Goal: Information Seeking & Learning: Learn about a topic

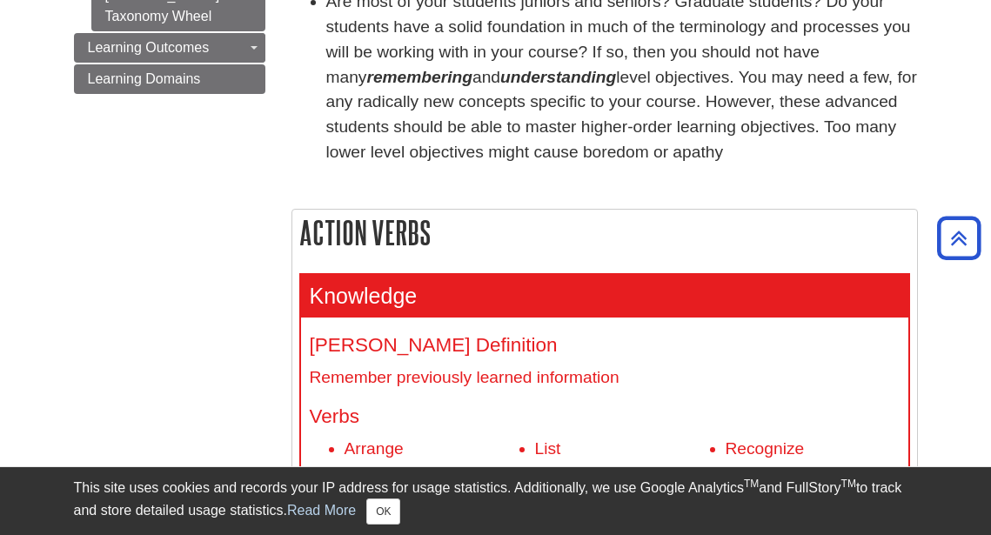
scroll to position [601, 0]
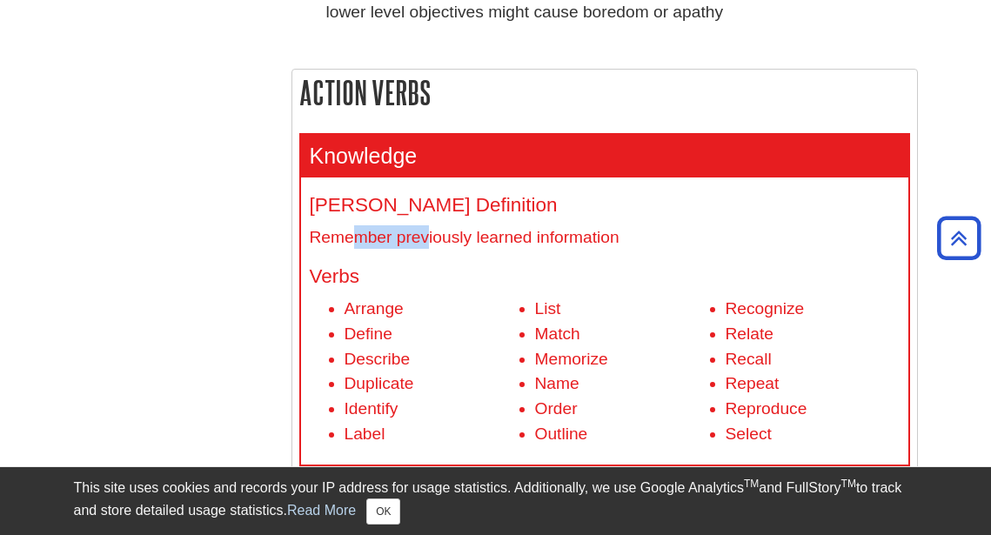
drag, startPoint x: 387, startPoint y: 220, endPoint x: 462, endPoint y: 229, distance: 75.4
click at [460, 226] on dd "Remember previously learned information" at bounding box center [605, 237] width 590 height 24
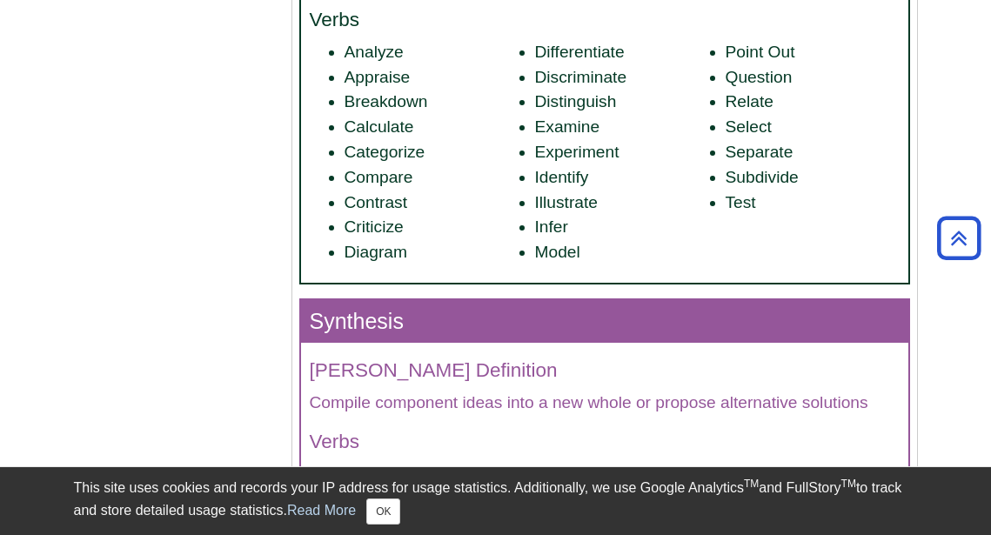
scroll to position [2820, 0]
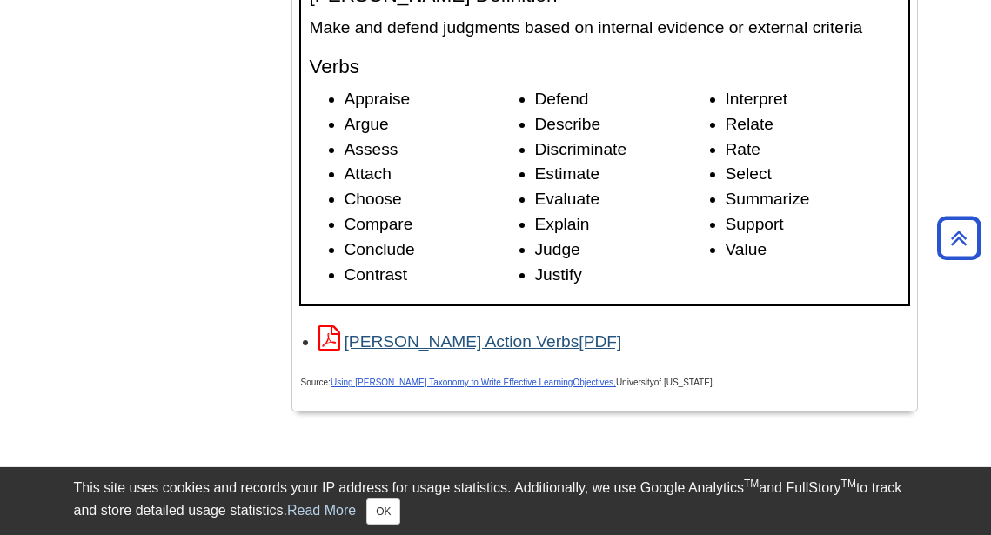
click at [462, 333] on link "[PERSON_NAME] Action Verbs" at bounding box center [471, 342] width 304 height 18
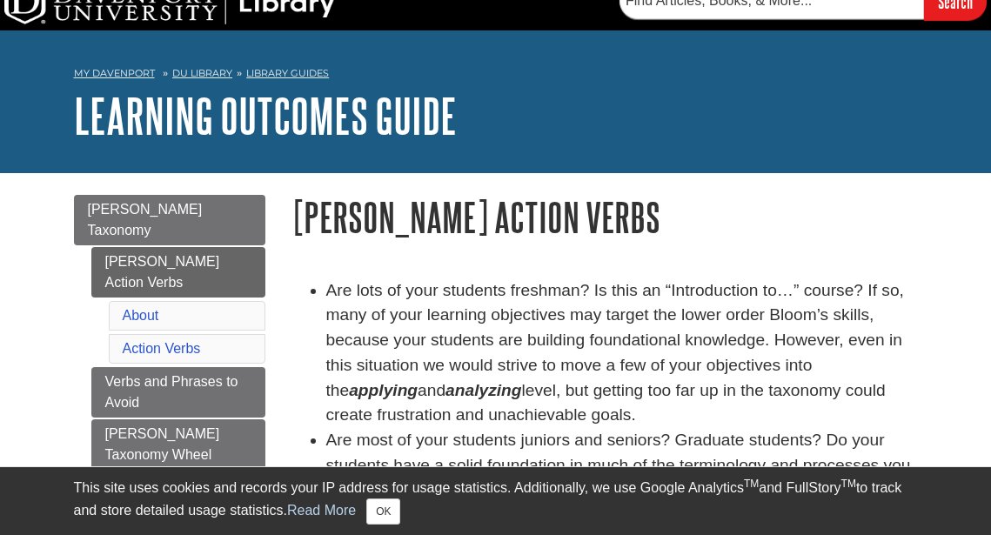
scroll to position [114, 0]
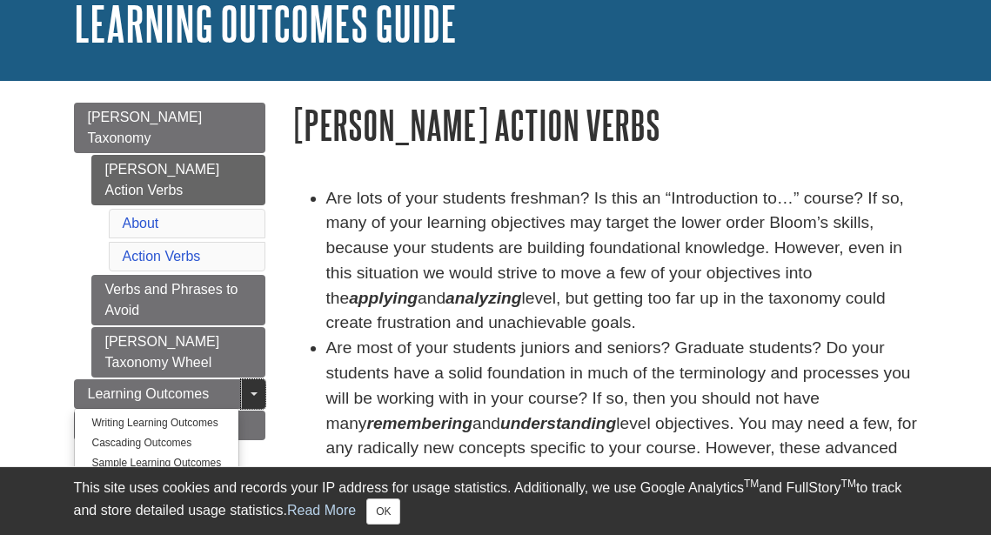
click at [249, 380] on link "Toggle Dropdown" at bounding box center [253, 395] width 24 height 30
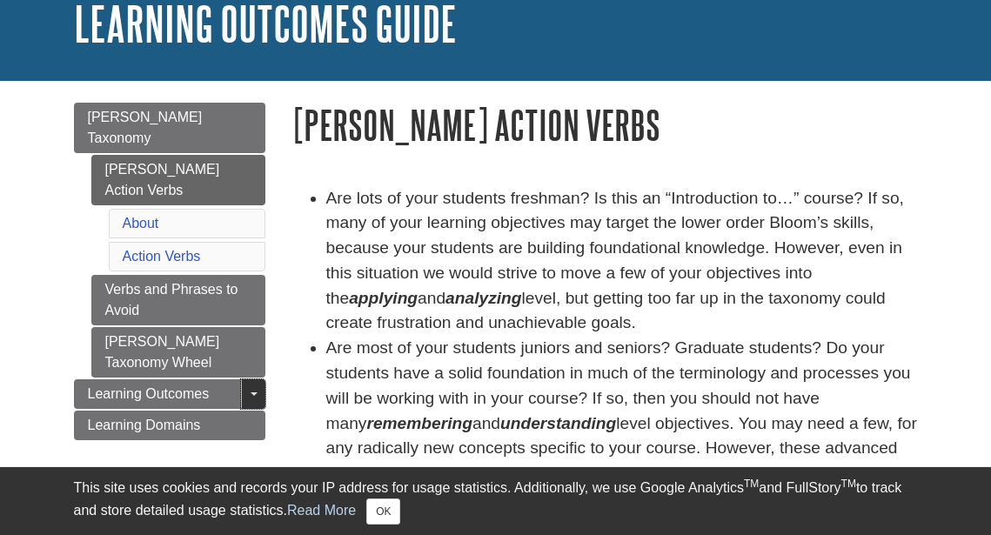
click at [252, 393] on span "Guide Page Menu" at bounding box center [254, 394] width 7 height 3
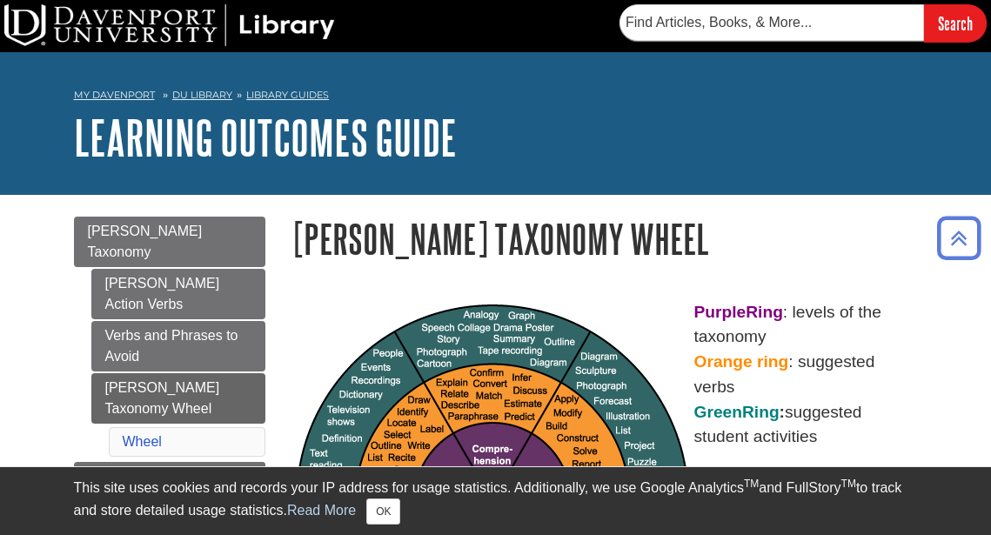
scroll to position [153, 0]
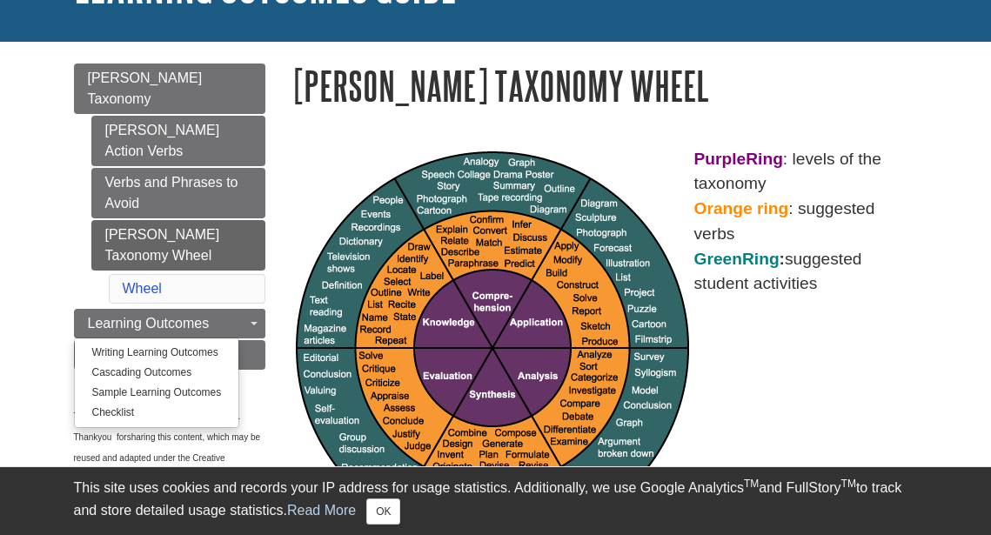
click at [215, 338] on ul "Writing Learning Outcomes Cascading Outcomes Sample Learning Outcomes Checklist" at bounding box center [157, 383] width 166 height 91
click at [192, 343] on link "Writing Learning Outcomes" at bounding box center [157, 353] width 165 height 20
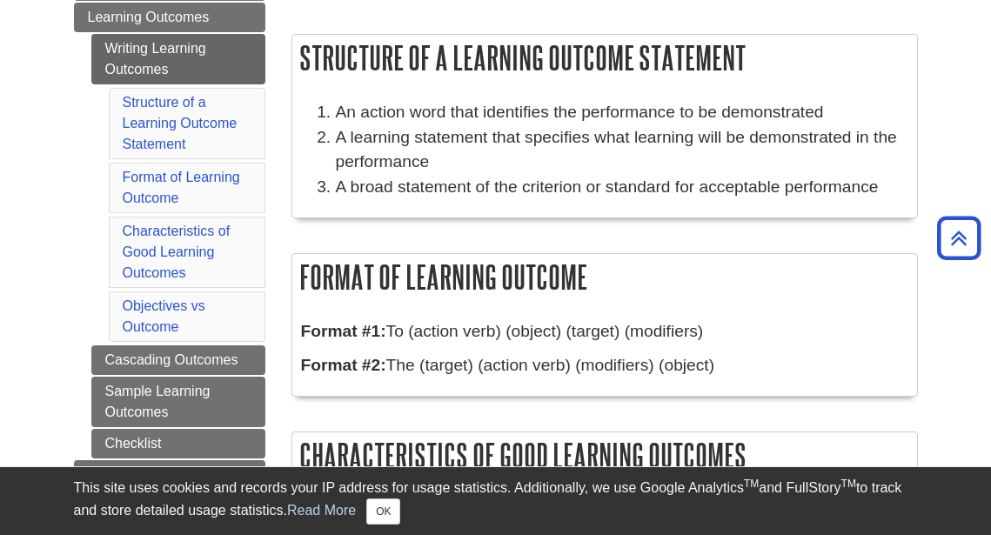
scroll to position [365, 0]
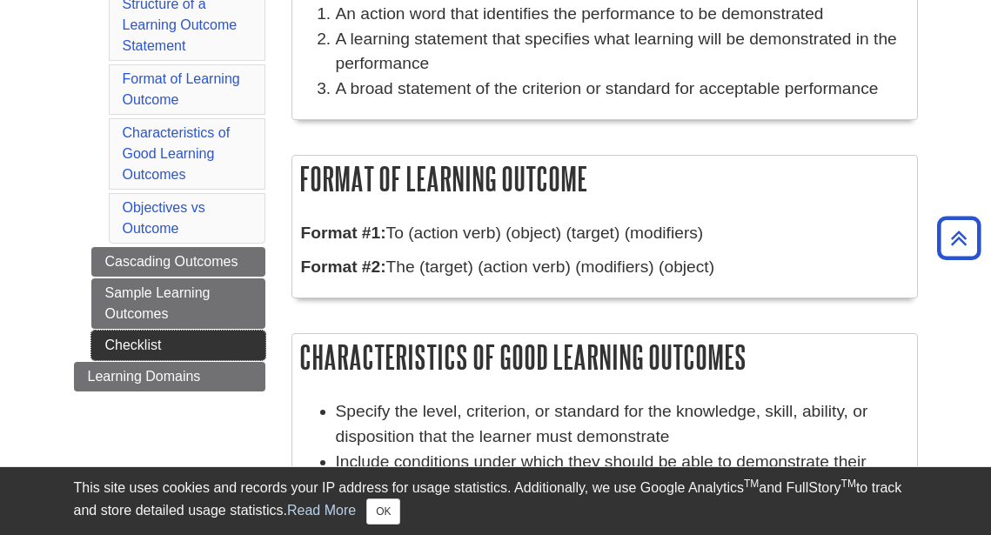
click at [125, 331] on link "Checklist" at bounding box center [178, 346] width 174 height 30
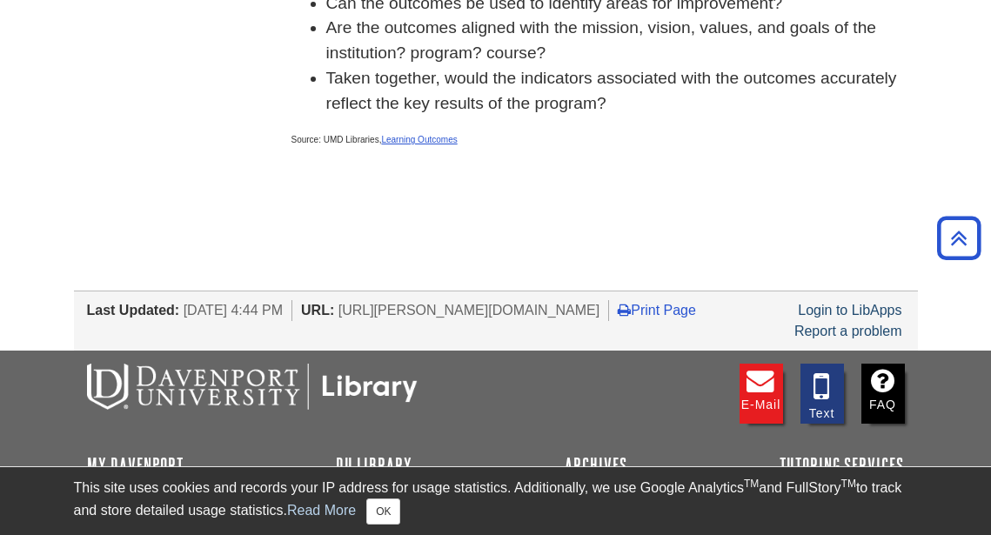
scroll to position [656, 0]
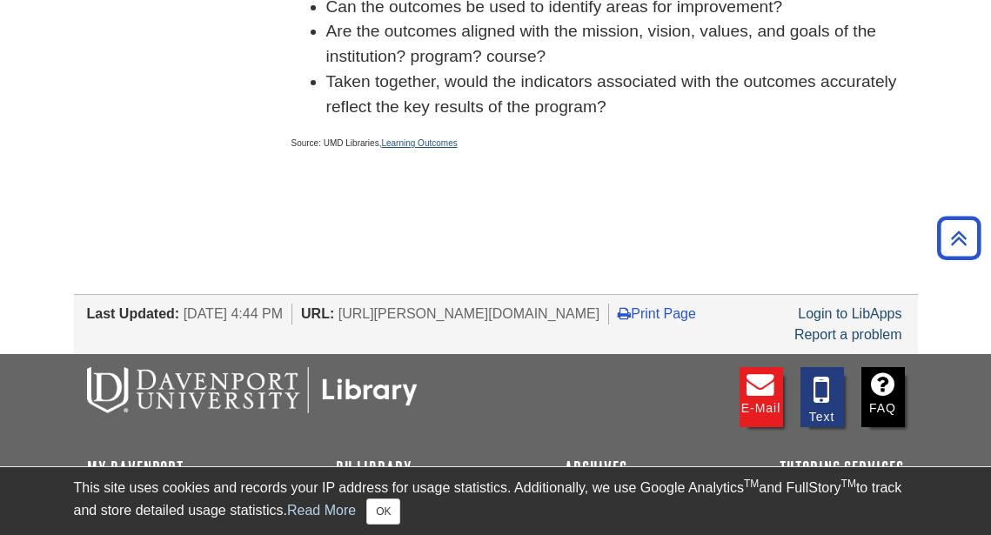
click at [428, 138] on link "Learning Outcomes" at bounding box center [419, 143] width 76 height 10
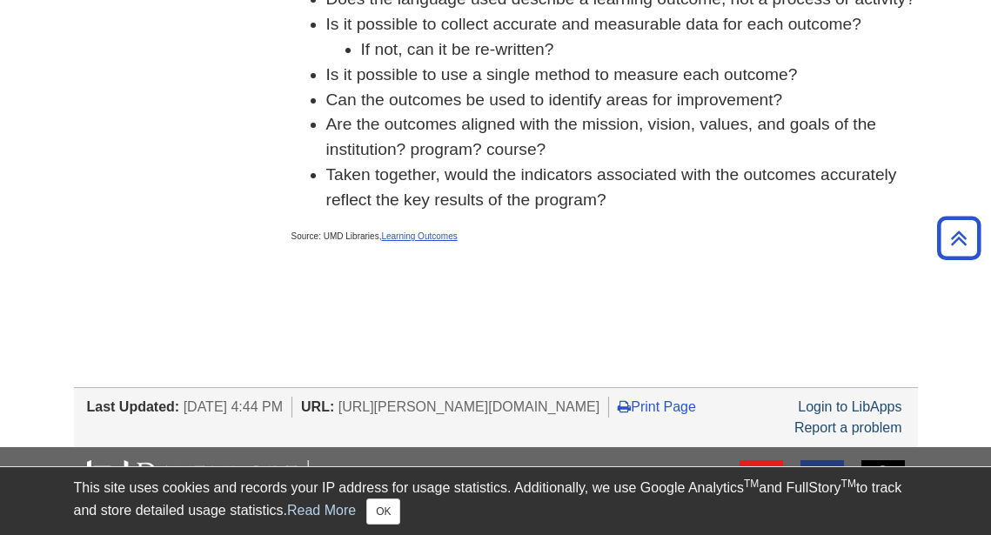
scroll to position [0, 0]
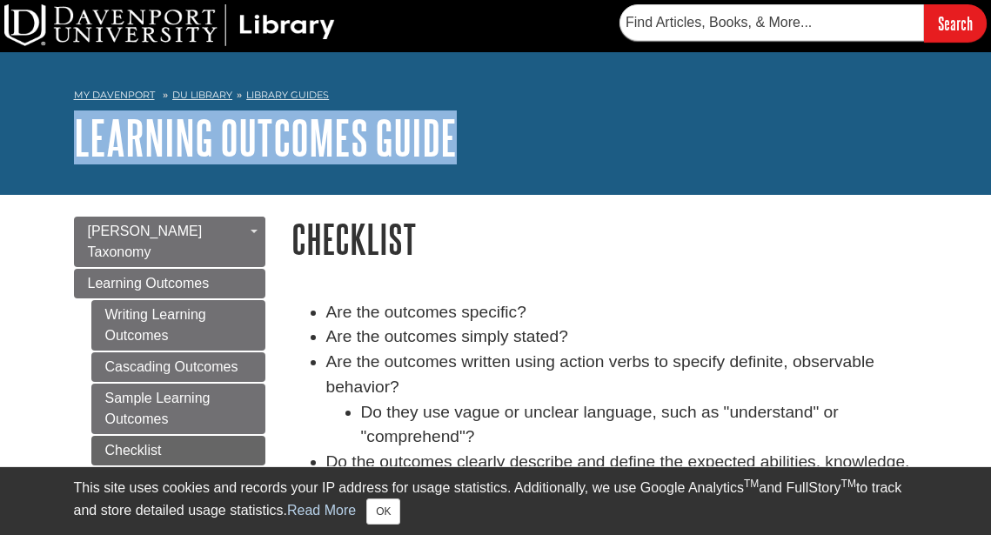
drag, startPoint x: 67, startPoint y: 137, endPoint x: 475, endPoint y: 146, distance: 408.4
click at [475, 146] on div "My Davenport DU Library Library Guides Learning Outcomes Guide Checklist Search…" at bounding box center [495, 123] width 991 height 143
click at [496, 138] on h1 "Learning Outcomes Guide" at bounding box center [496, 137] width 844 height 52
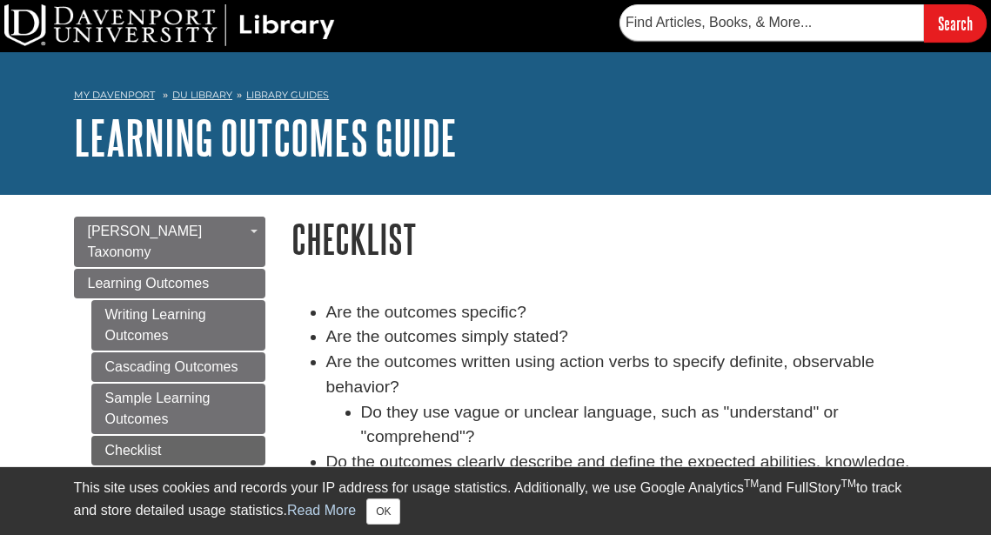
click at [519, 138] on h1 "Learning Outcomes Guide" at bounding box center [496, 137] width 844 height 52
click at [514, 153] on h1 "Learning Outcomes Guide" at bounding box center [496, 137] width 844 height 52
click at [491, 121] on h1 "Learning Outcomes Guide" at bounding box center [496, 137] width 844 height 52
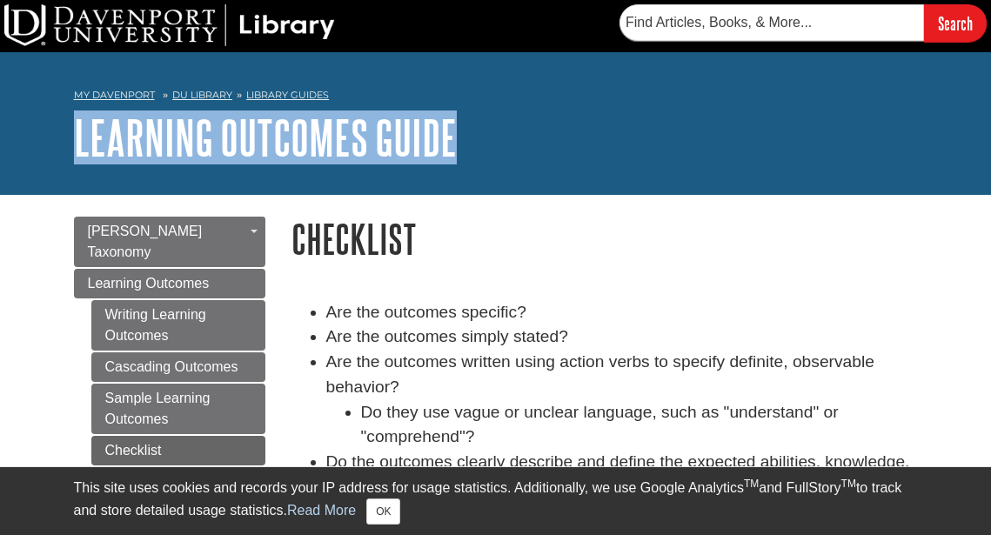
drag, startPoint x: 508, startPoint y: 124, endPoint x: 30, endPoint y: 124, distance: 478.8
click at [30, 124] on div "My Davenport DU Library Library Guides Learning Outcomes Guide Checklist Search…" at bounding box center [495, 123] width 991 height 143
copy link "Learning Outcomes Guide"
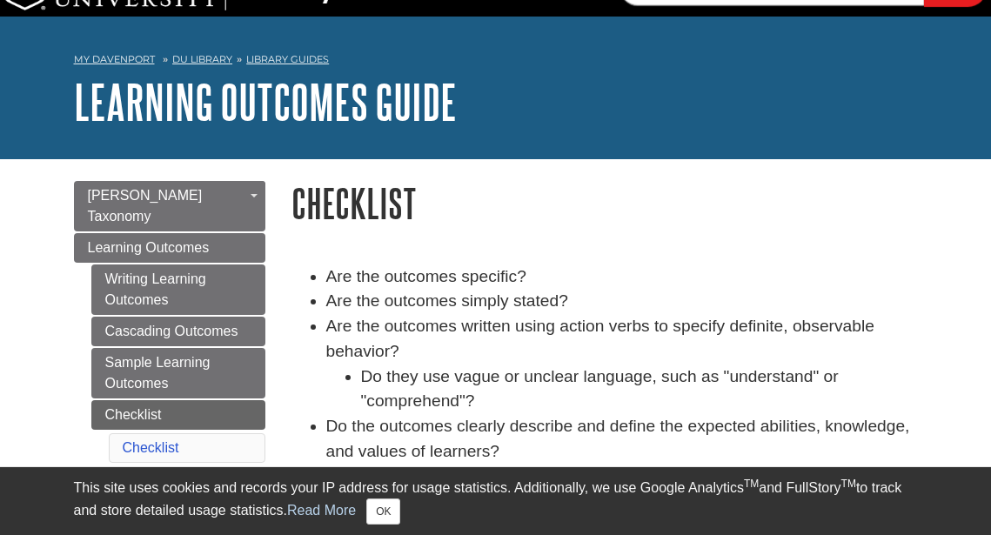
scroll to position [153, 0]
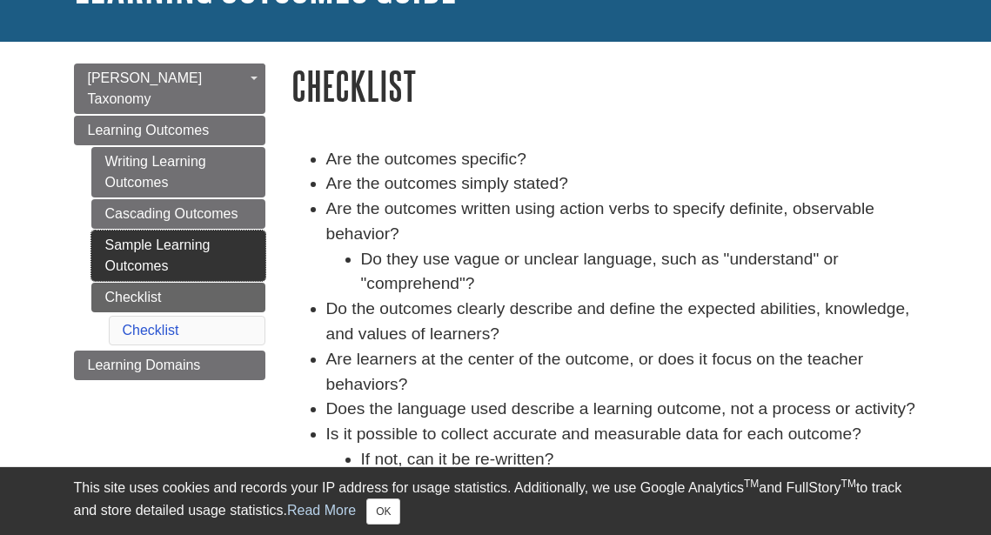
click at [160, 231] on link "Sample Learning Outcomes" at bounding box center [178, 256] width 174 height 50
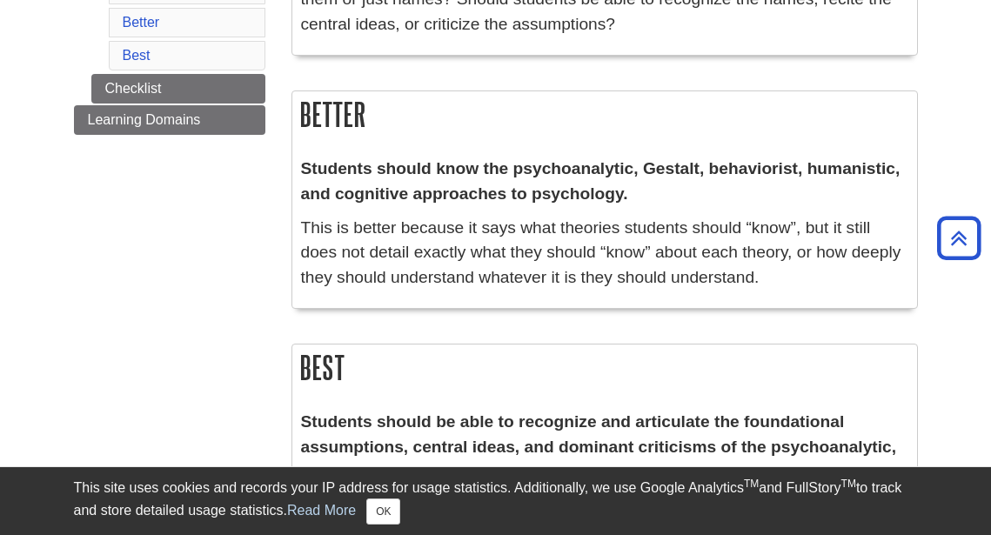
scroll to position [469, 0]
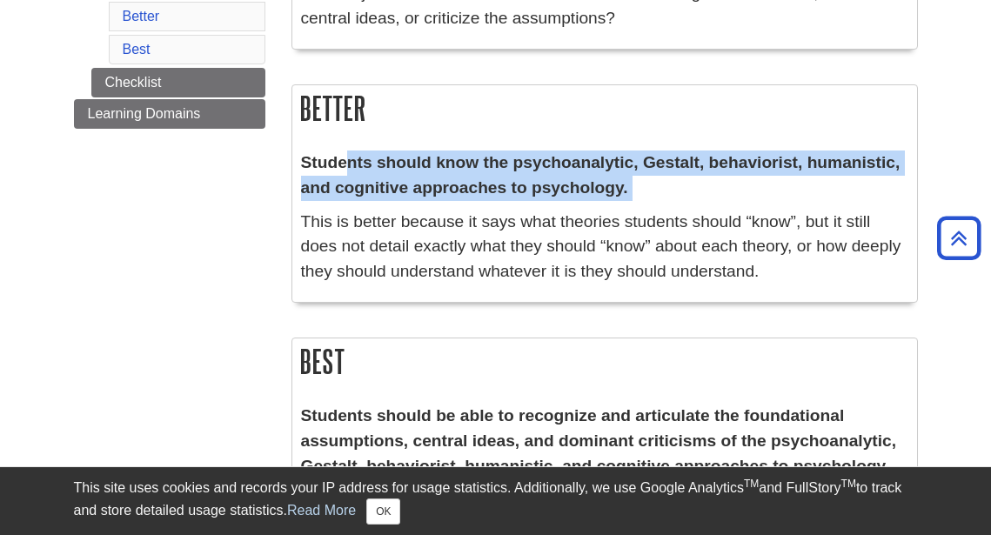
drag, startPoint x: 350, startPoint y: 164, endPoint x: 465, endPoint y: 205, distance: 122.3
click at [438, 202] on div "Students should know the psychoanalytic, Gestalt, behaviorist, humanistic, and …" at bounding box center [605, 222] width 608 height 143
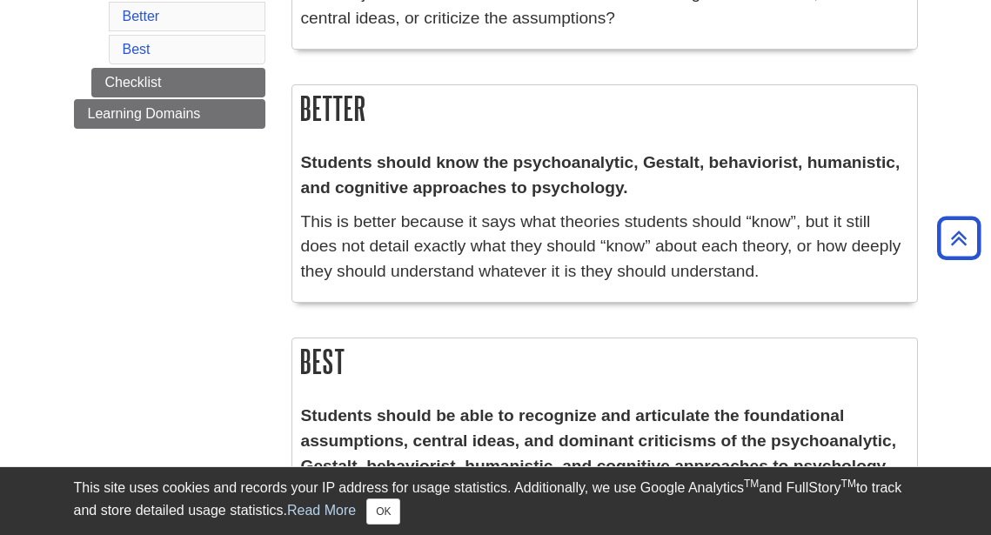
click at [529, 240] on p "This is better because it says what theories students should “know”, but it sti…" at bounding box center [605, 247] width 608 height 75
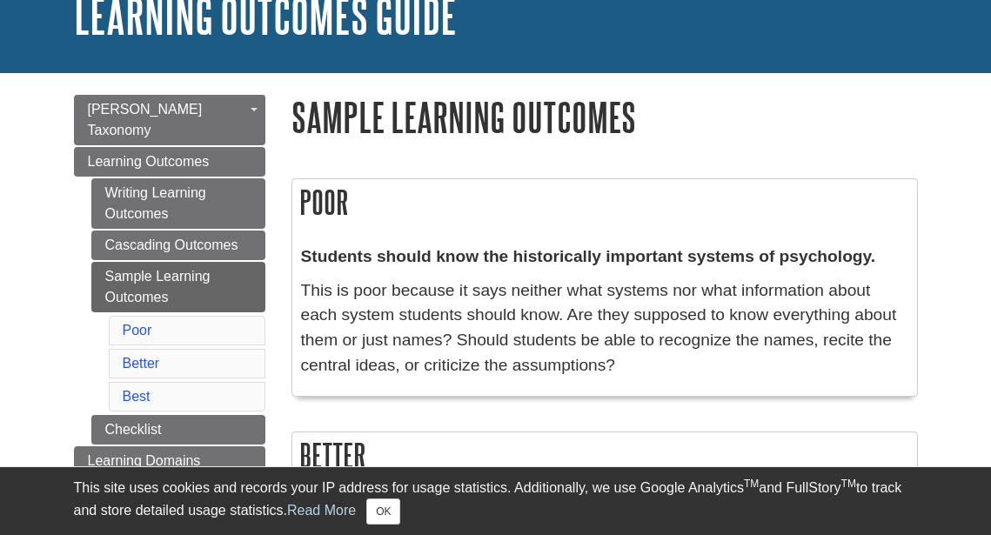
scroll to position [151, 0]
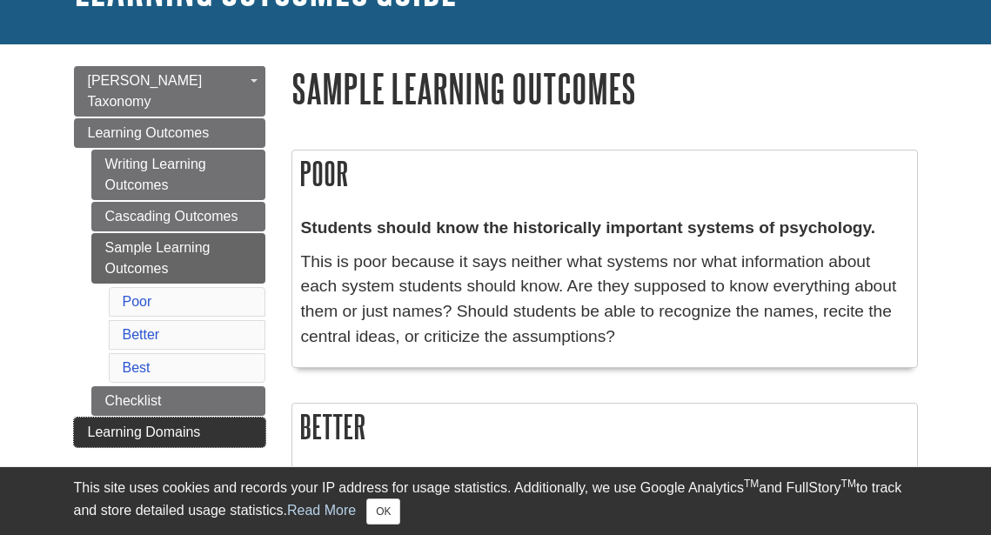
click at [158, 425] on span "Learning Domains" at bounding box center [144, 432] width 113 height 15
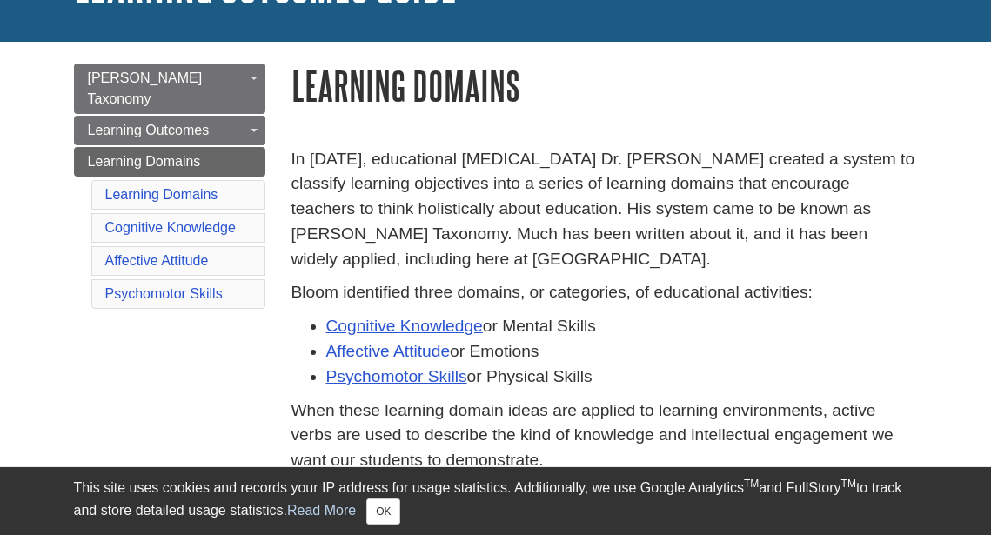
scroll to position [150, 0]
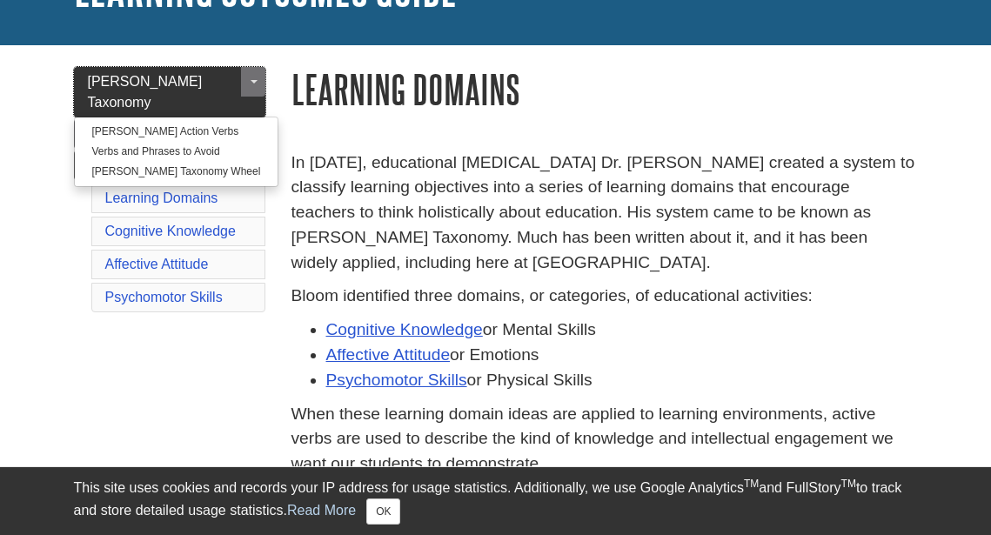
click at [206, 77] on link "[PERSON_NAME] Taxonomy" at bounding box center [170, 92] width 192 height 50
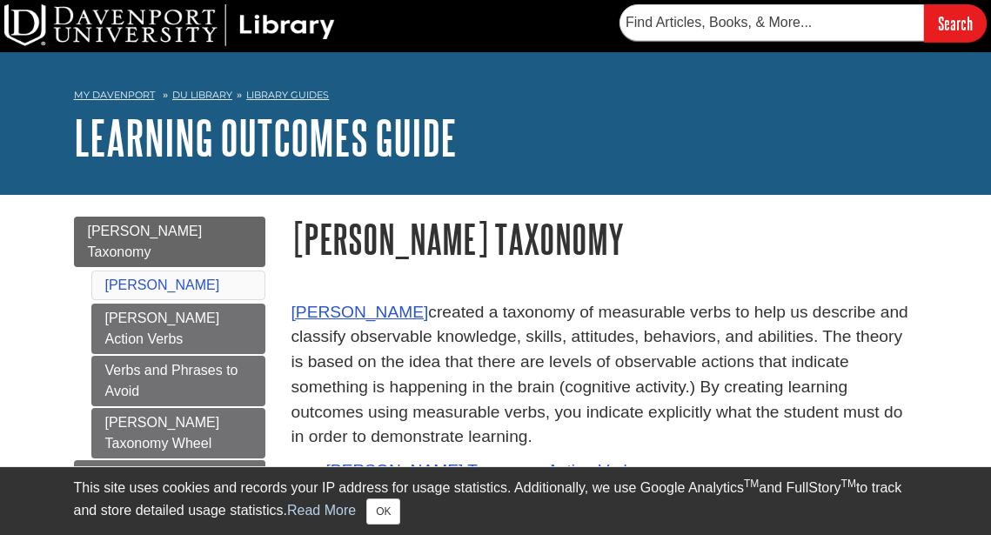
click at [573, 301] on p "[PERSON_NAME] created a taxonomy of measurable verbs to help us describe and cl…" at bounding box center [605, 375] width 627 height 151
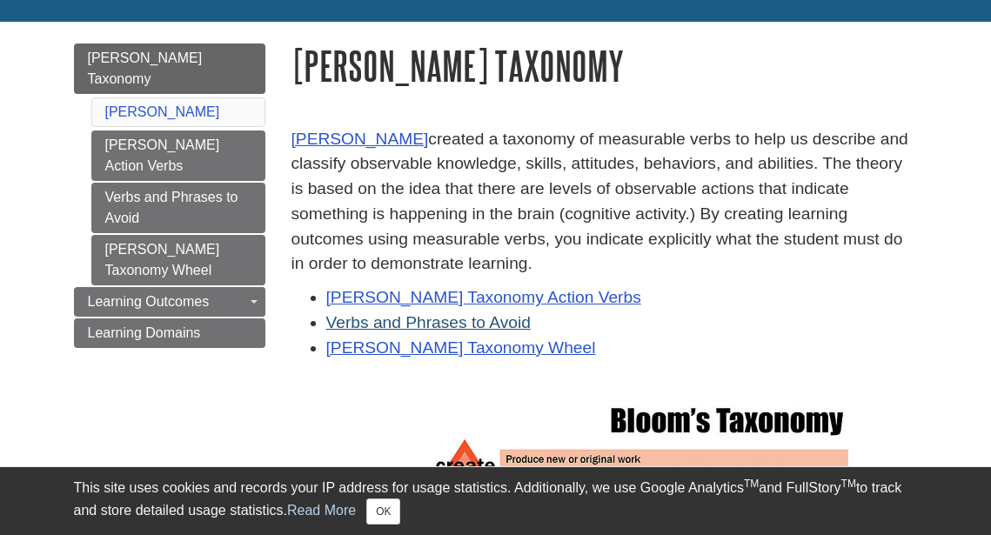
click at [475, 321] on link "Verbs and Phrases to Avoid" at bounding box center [428, 322] width 205 height 18
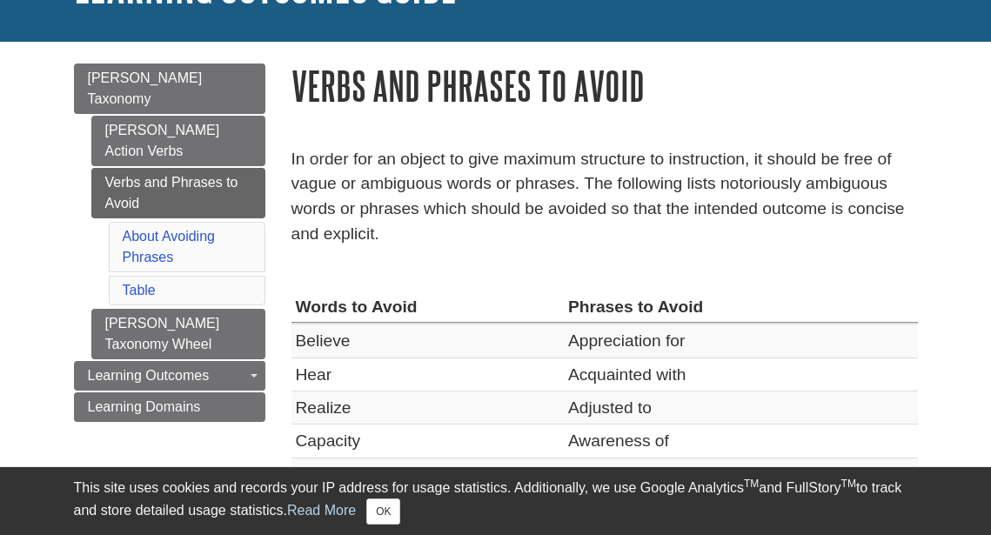
scroll to position [297, 0]
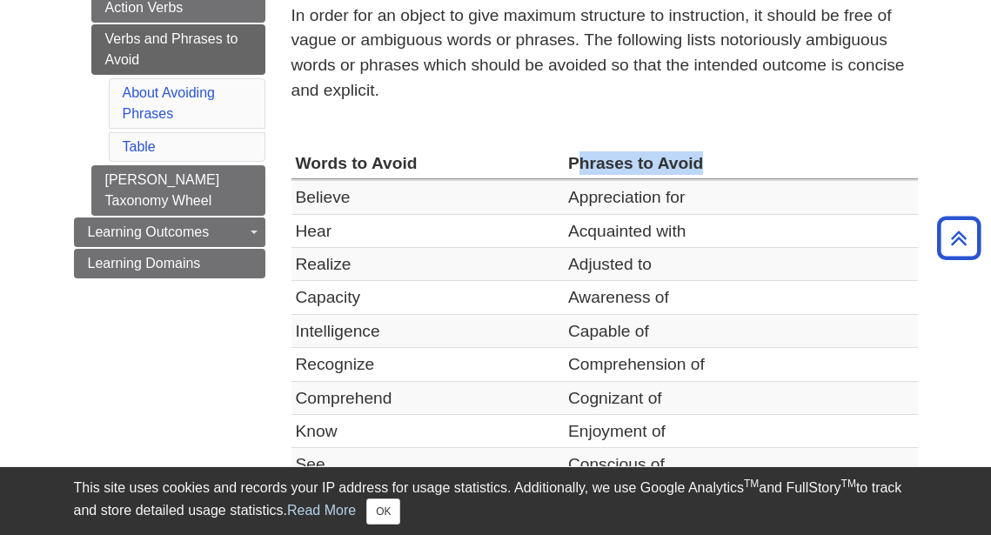
drag, startPoint x: 612, startPoint y: 153, endPoint x: 702, endPoint y: 151, distance: 90.6
click at [702, 151] on th "Phrases to Avoid" at bounding box center [741, 163] width 354 height 33
click at [656, 196] on td "Appreciation for" at bounding box center [741, 197] width 354 height 34
drag, startPoint x: 597, startPoint y: 205, endPoint x: 697, endPoint y: 202, distance: 100.2
click at [697, 202] on tbody "Believe Appreciation for Hear Acquainted with Realize Adjusted to Capacity Awar…" at bounding box center [605, 481] width 627 height 602
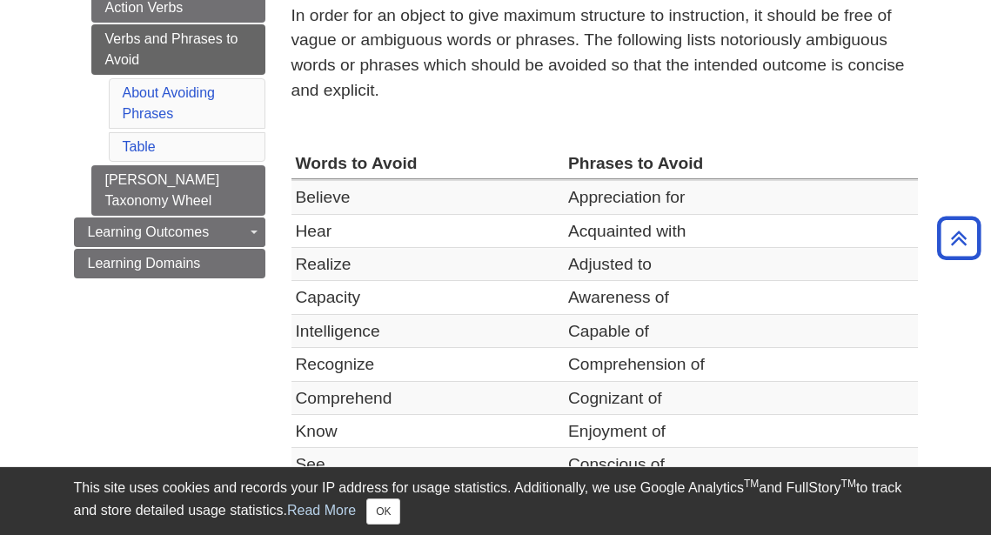
drag, startPoint x: 589, startPoint y: 210, endPoint x: 557, endPoint y: 206, distance: 32.4
click at [591, 209] on td "Appreciation for" at bounding box center [741, 197] width 354 height 34
drag, startPoint x: 341, startPoint y: 167, endPoint x: 402, endPoint y: 161, distance: 61.2
click at [402, 161] on th "Words to Avoid" at bounding box center [428, 163] width 272 height 33
click at [464, 184] on td "Believe" at bounding box center [428, 197] width 272 height 34
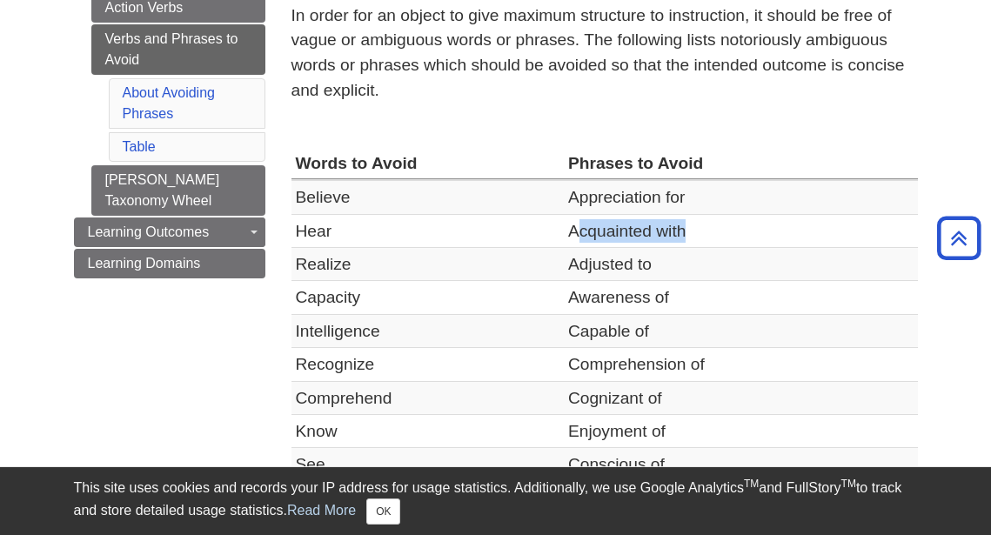
drag, startPoint x: 601, startPoint y: 230, endPoint x: 691, endPoint y: 232, distance: 90.6
click at [691, 232] on td "Acquainted with" at bounding box center [741, 230] width 354 height 33
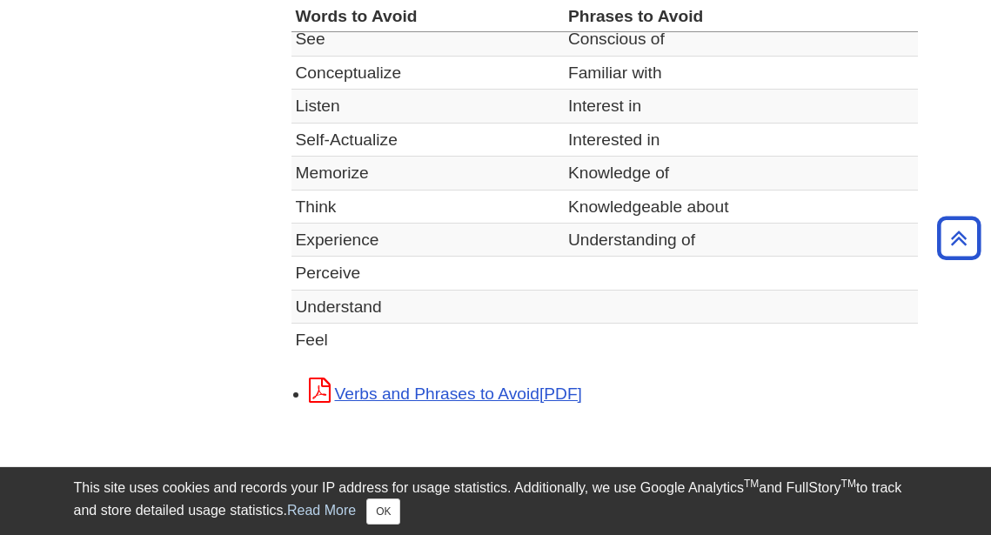
scroll to position [886, 0]
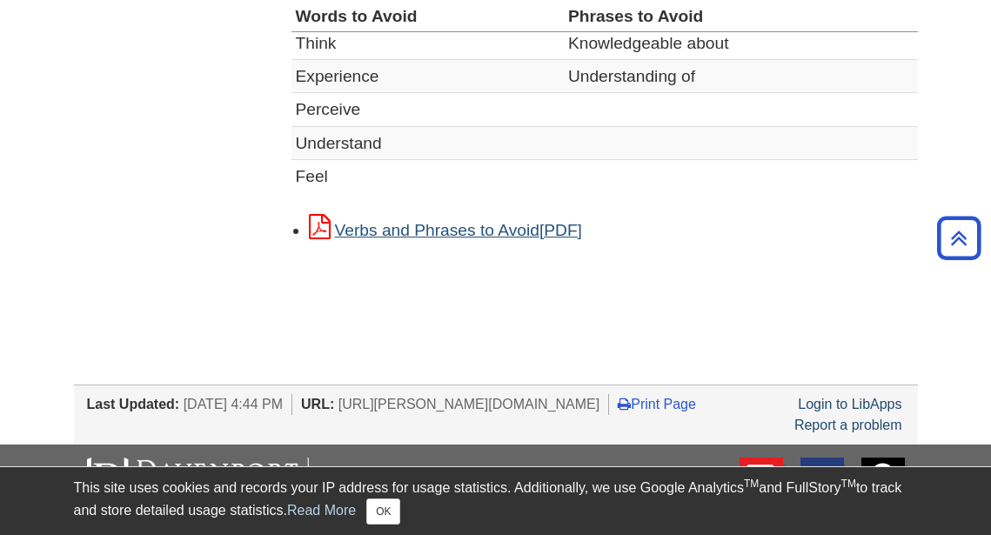
click at [521, 221] on link "Verbs and Phrases to Avoid" at bounding box center [445, 230] width 273 height 18
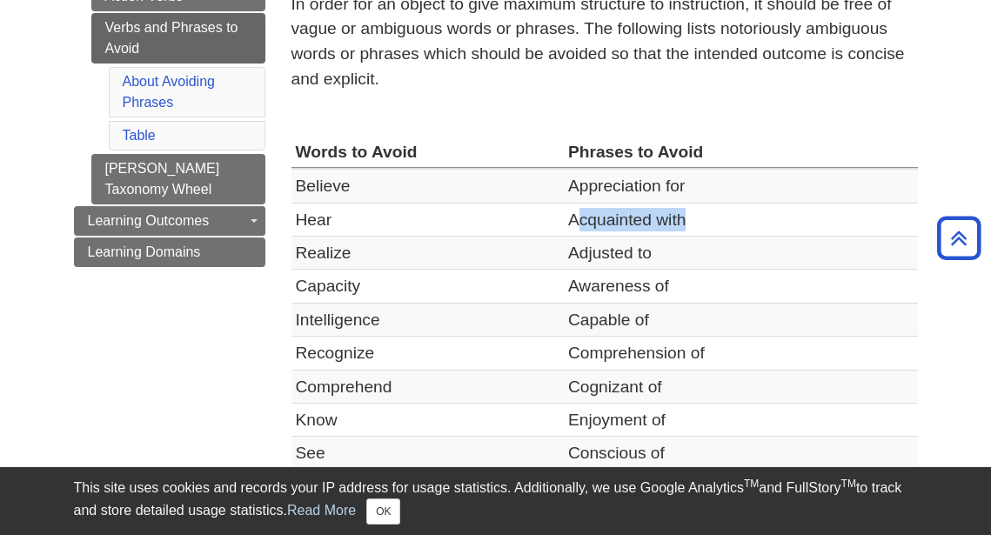
scroll to position [0, 0]
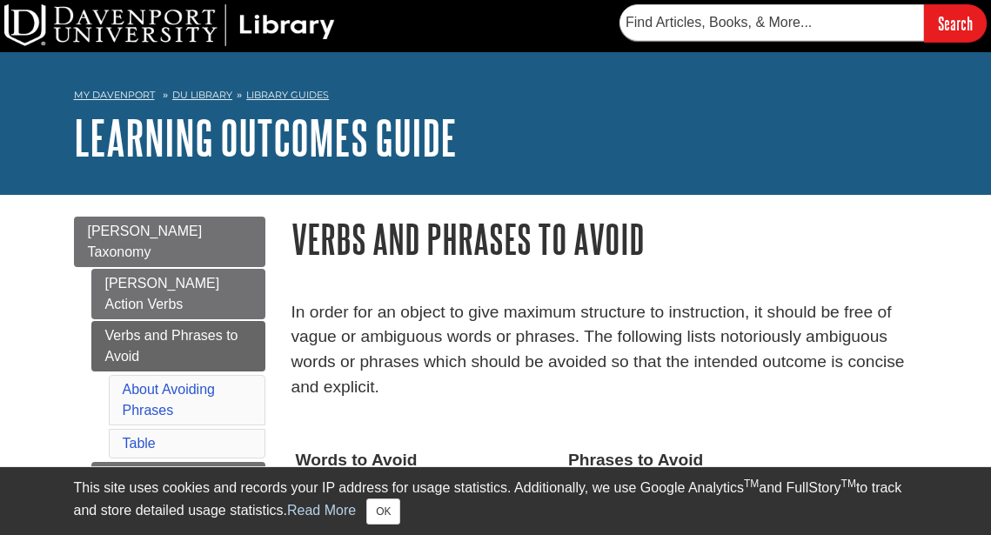
click at [307, 95] on link "Library Guides" at bounding box center [287, 95] width 83 height 12
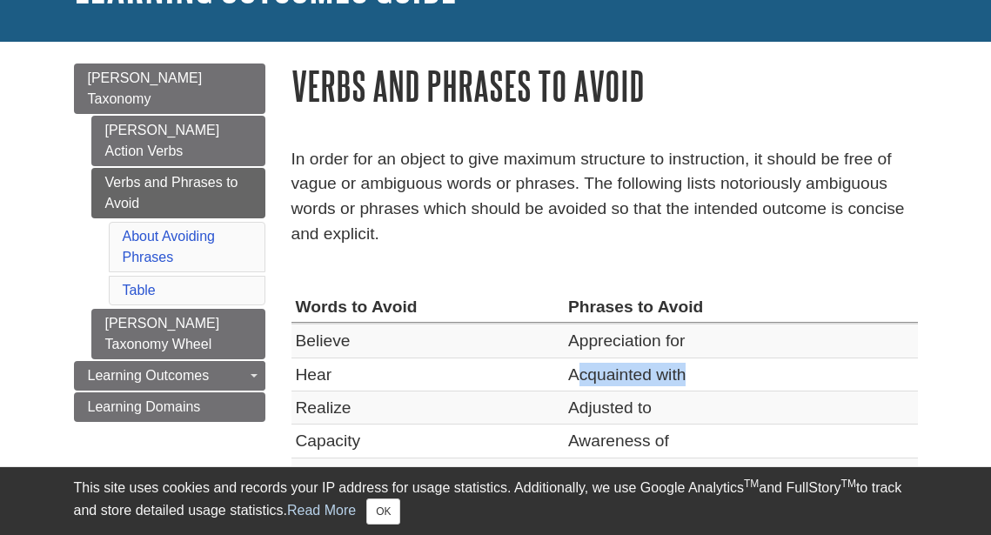
scroll to position [288, 0]
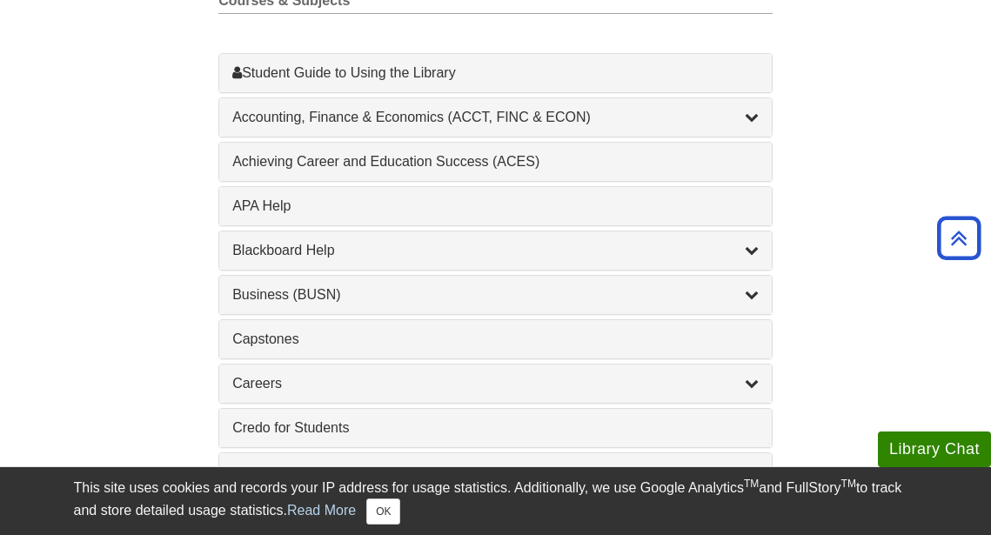
scroll to position [925, 0]
